Goal: Task Accomplishment & Management: Manage account settings

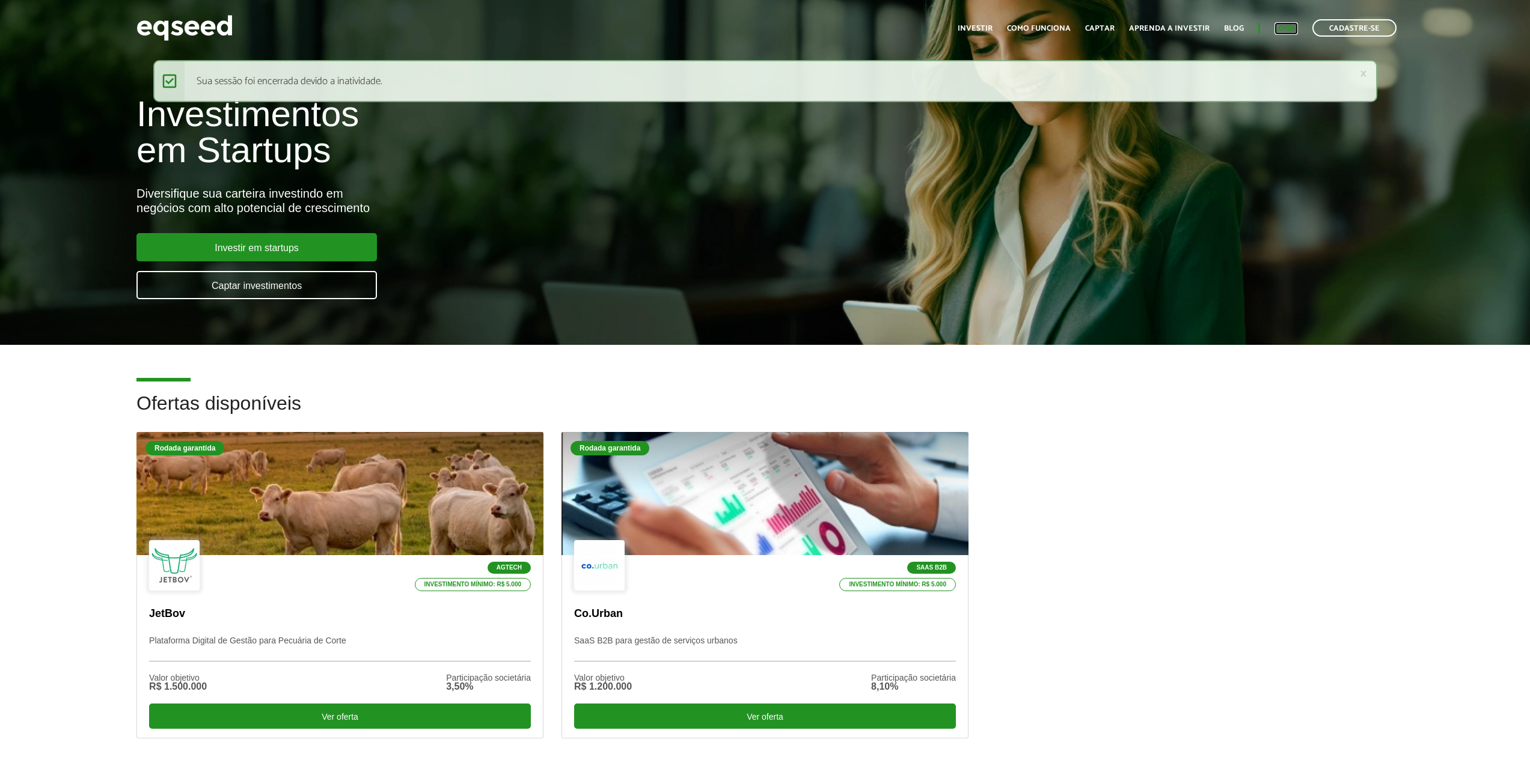
click at [1284, 29] on link "Login" at bounding box center [1286, 28] width 23 height 8
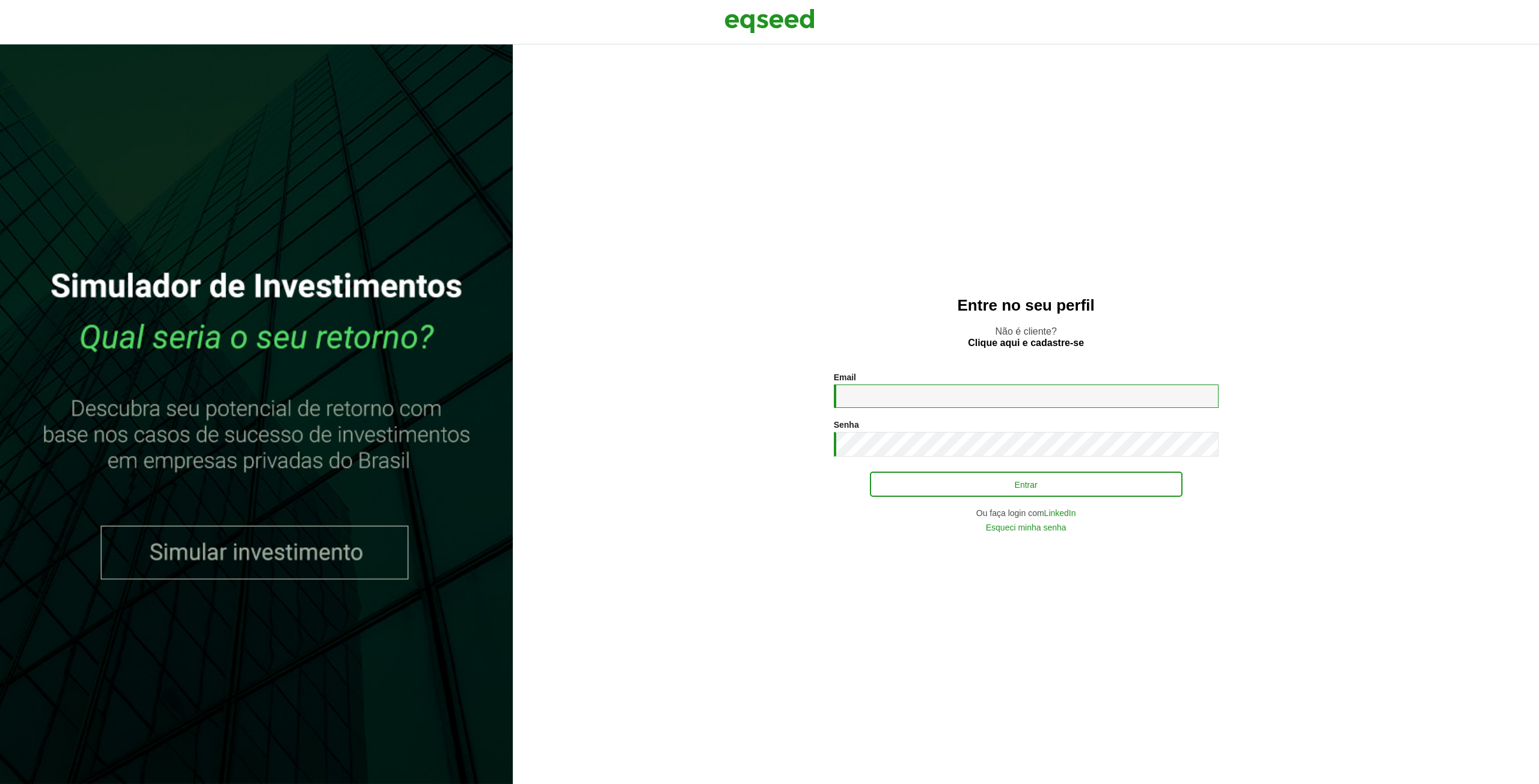
type input "**********"
click at [990, 493] on button "Entrar" at bounding box center [1026, 484] width 313 height 23
